Goal: Check status: Check status

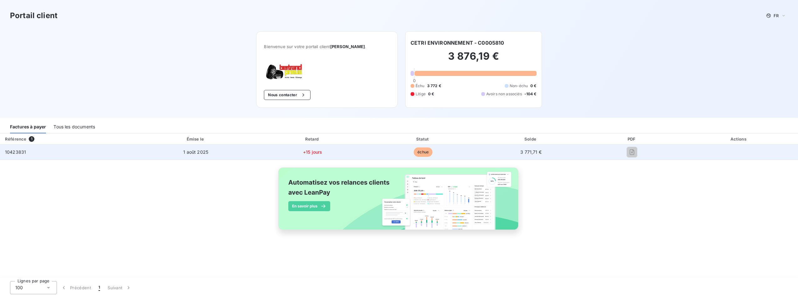
click at [250, 159] on td "1 août 2025" at bounding box center [196, 152] width 122 height 15
click at [205, 149] on td "1 août 2025" at bounding box center [196, 152] width 122 height 15
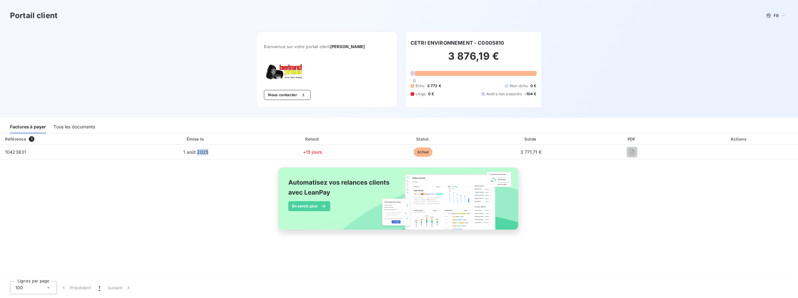
click at [64, 120] on div "Factures à payer Tous les documents" at bounding box center [399, 126] width 798 height 16
click at [83, 126] on div "Tous les documents" at bounding box center [74, 126] width 42 height 13
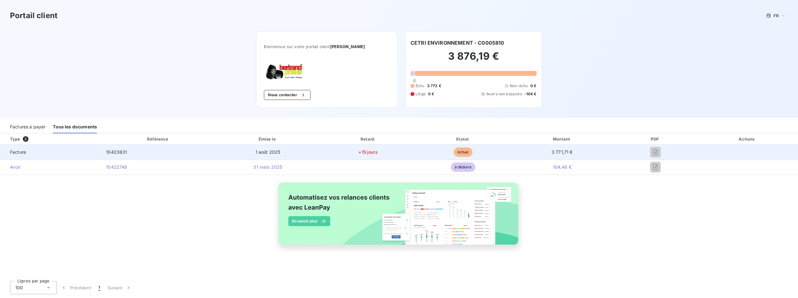
click at [286, 149] on td "1 août 2025" at bounding box center [267, 152] width 104 height 15
click at [201, 153] on td "10423831" at bounding box center [158, 152] width 114 height 15
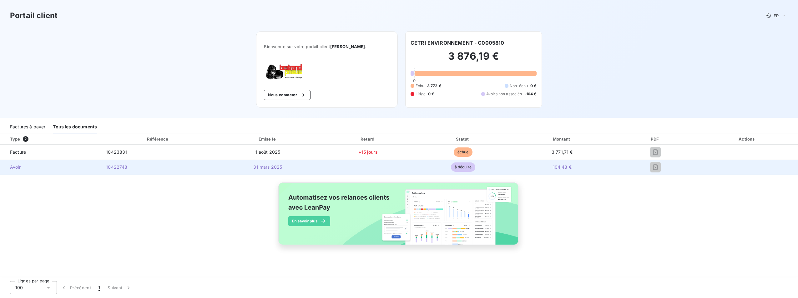
click at [124, 161] on td "10422748" at bounding box center [158, 167] width 114 height 15
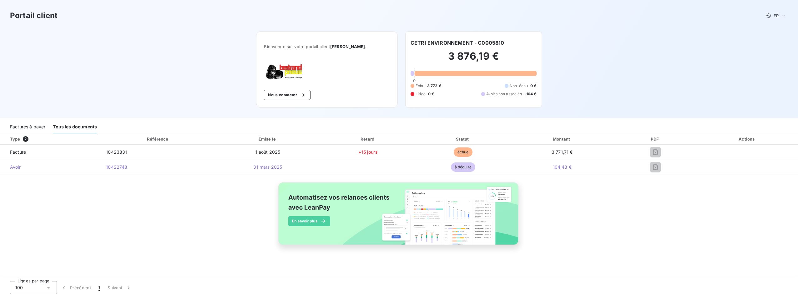
click at [24, 127] on div "Factures à payer" at bounding box center [27, 126] width 35 height 13
